Goal: Task Accomplishment & Management: Complete application form

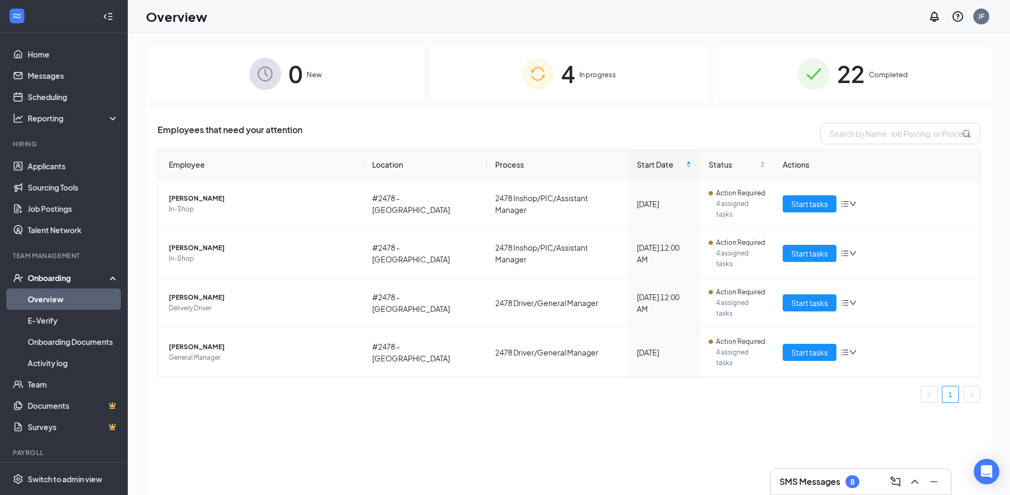
click at [540, 94] on div "4 In progress" at bounding box center [569, 74] width 279 height 56
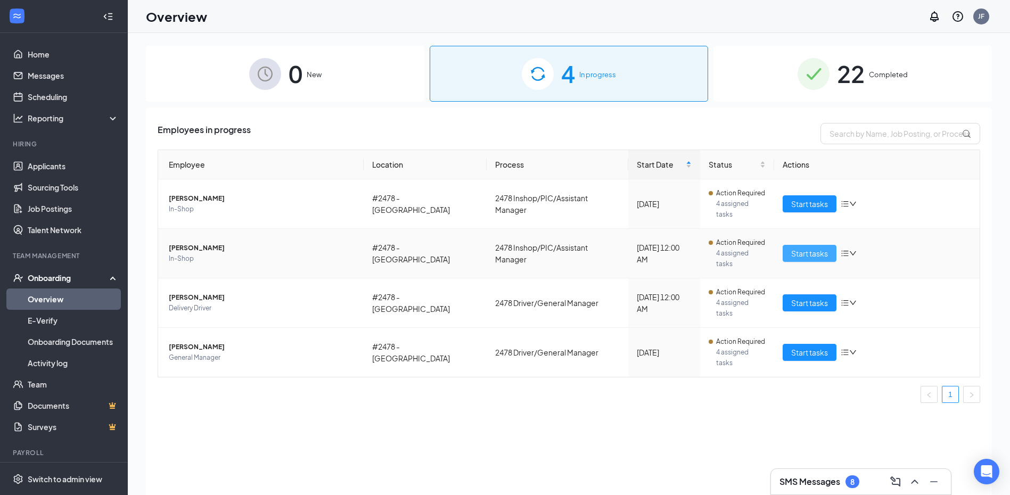
click at [809, 248] on span "Start tasks" at bounding box center [809, 254] width 37 height 12
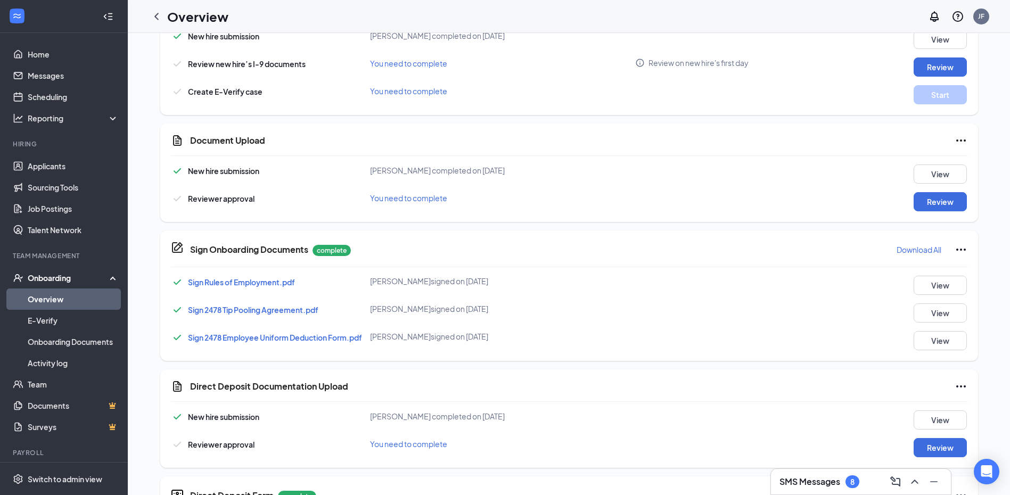
scroll to position [320, 0]
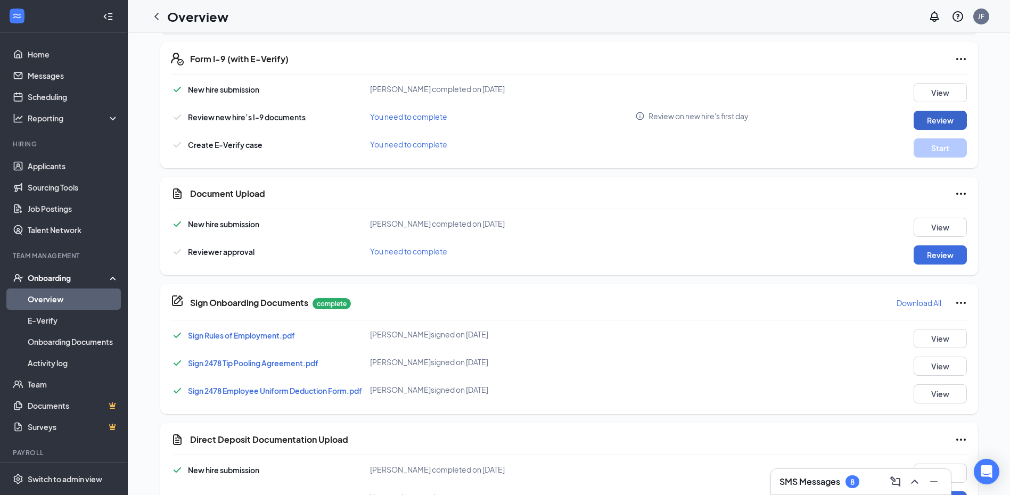
click at [944, 116] on button "Review" at bounding box center [940, 120] width 53 height 19
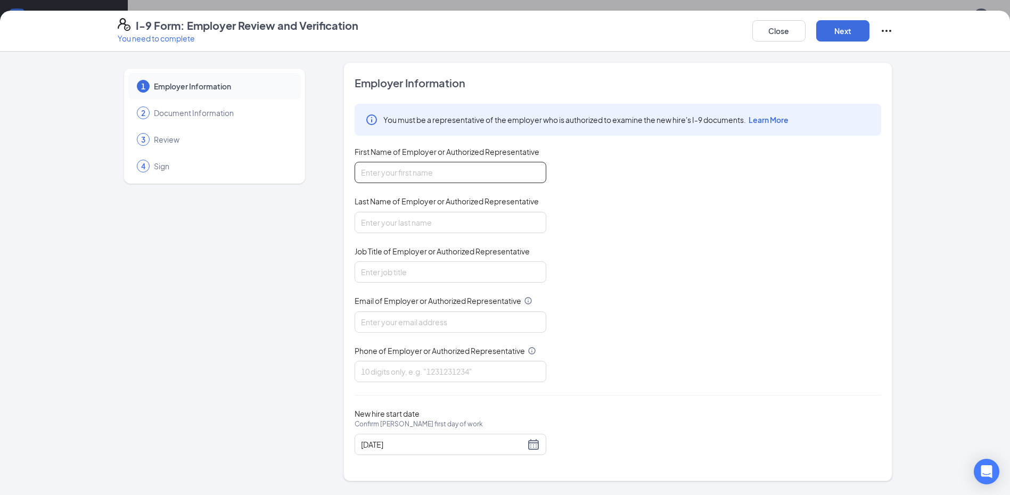
click at [456, 169] on input "First Name of Employer or Authorized Representative" at bounding box center [451, 172] width 192 height 21
type input "[PERSON_NAME]"
type input "Farroh"
type input "General Manger"
type input "[EMAIL_ADDRESS][DOMAIN_NAME]"
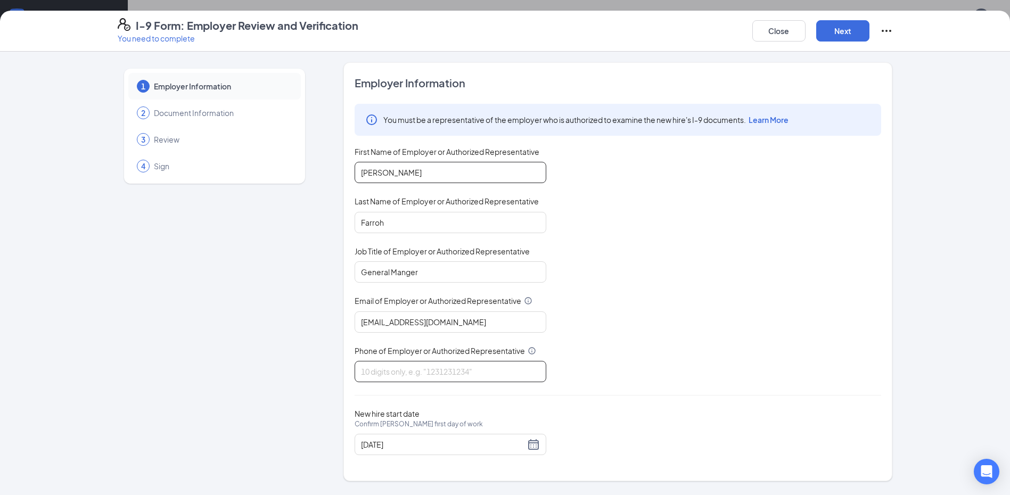
type input "7015703430"
drag, startPoint x: 479, startPoint y: 329, endPoint x: 334, endPoint y: 333, distance: 144.9
click at [334, 333] on div "1 Employer Information 2 Document Information 3 Review 4 Sign Employer Informat…" at bounding box center [505, 271] width 775 height 419
click at [581, 294] on div "You must be a representative of the employer who is authorized to examine the n…" at bounding box center [618, 243] width 527 height 279
click at [832, 26] on button "Next" at bounding box center [843, 30] width 53 height 21
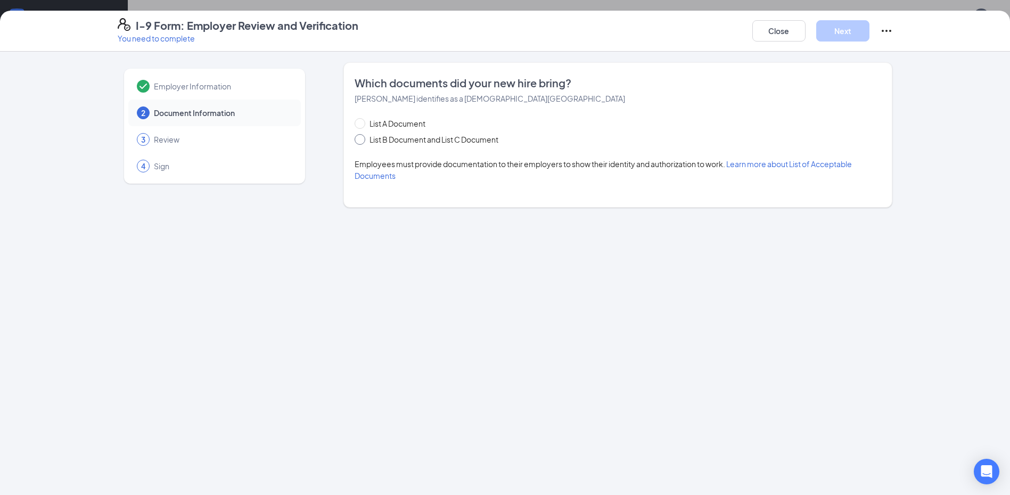
click at [405, 138] on span "List B Document and List C Document" at bounding box center [433, 140] width 137 height 12
click at [362, 138] on input "List B Document and List C Document" at bounding box center [358, 137] width 7 height 7
radio input "true"
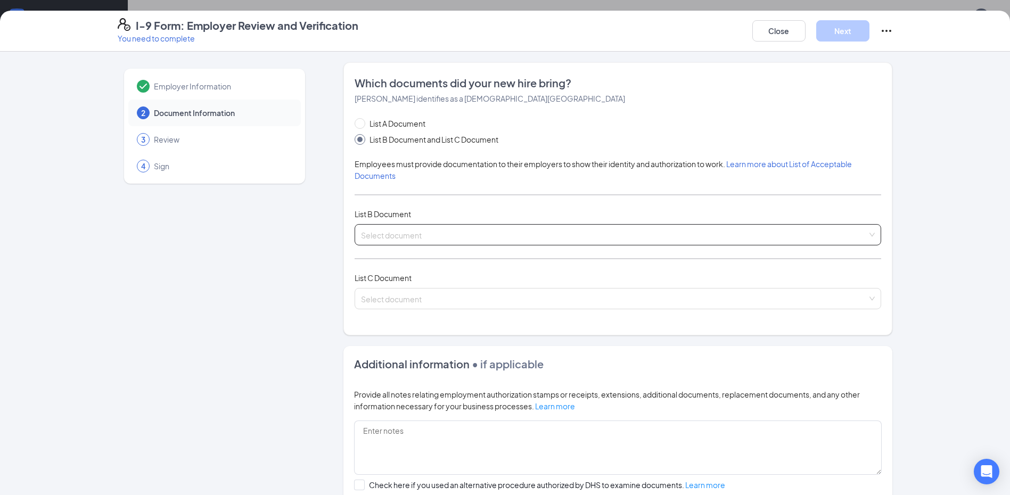
click at [420, 230] on input "search" at bounding box center [614, 233] width 507 height 16
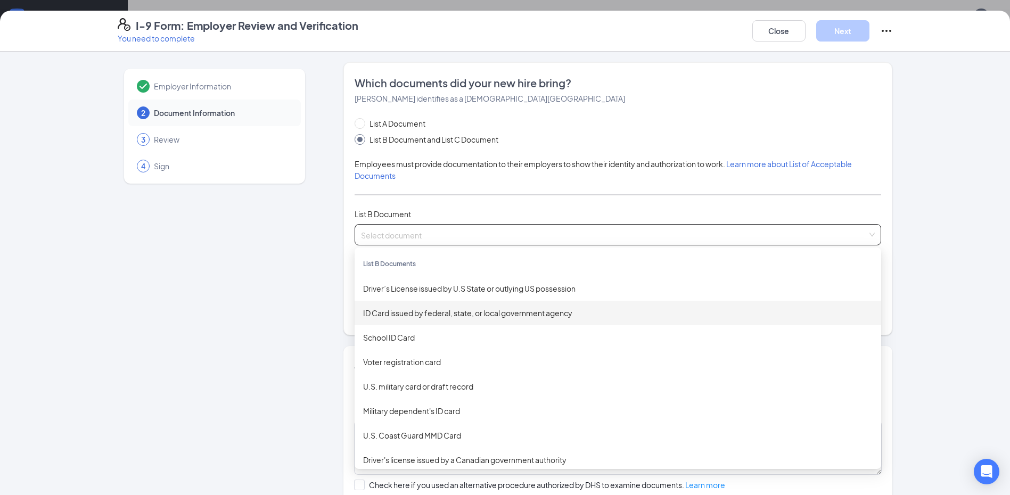
click at [434, 314] on div "ID Card issued by federal, state, or local government agency" at bounding box center [618, 313] width 510 height 12
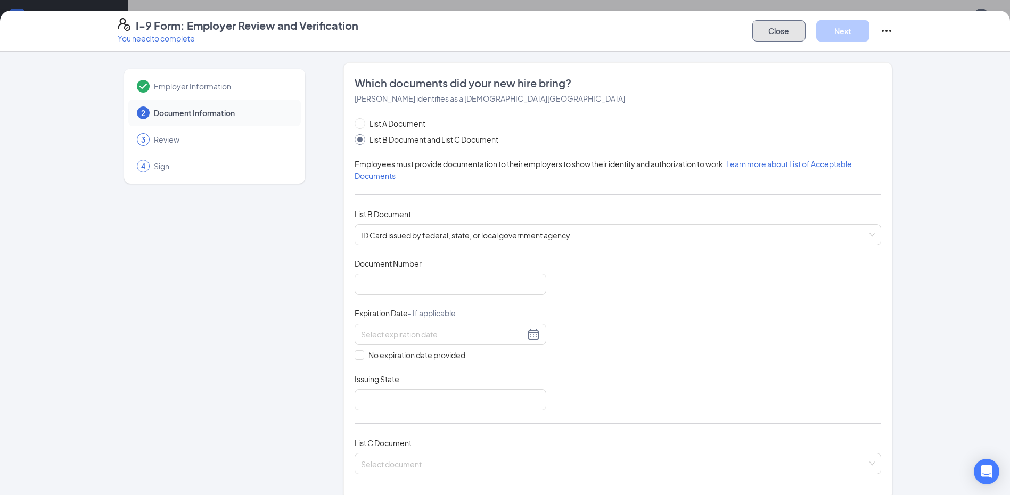
click at [785, 35] on button "Close" at bounding box center [779, 30] width 53 height 21
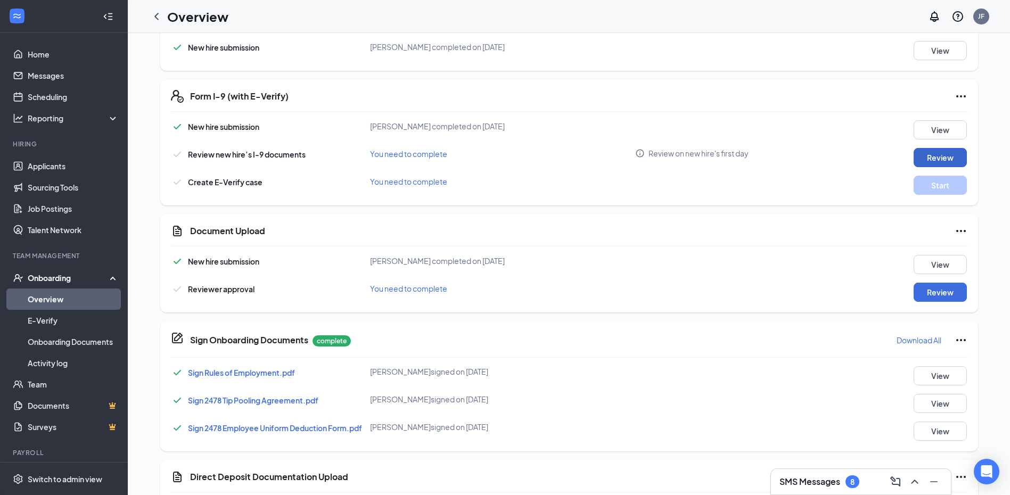
scroll to position [266, 0]
